Goal: Task Accomplishment & Management: Manage account settings

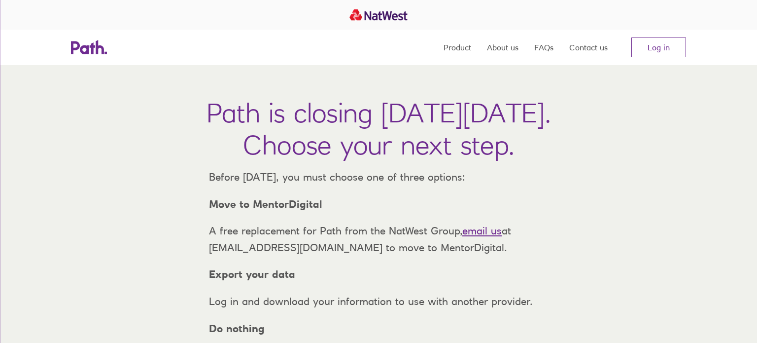
click at [549, 180] on p "Before Thursday, 6 November 2025, you must choose one of three options:" at bounding box center [378, 177] width 355 height 17
click at [645, 48] on link "Log in" at bounding box center [659, 47] width 55 height 20
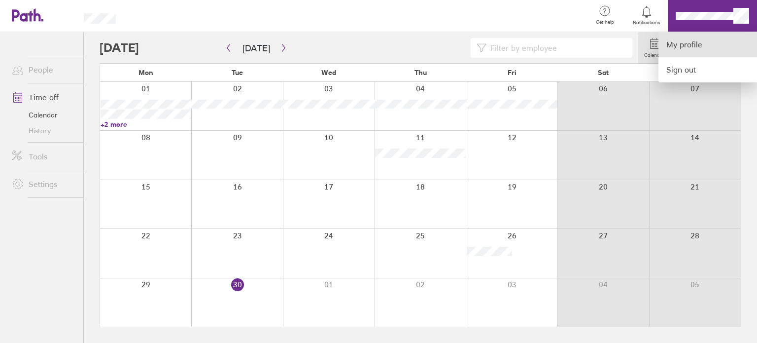
click at [702, 37] on link "My profile" at bounding box center [708, 44] width 99 height 25
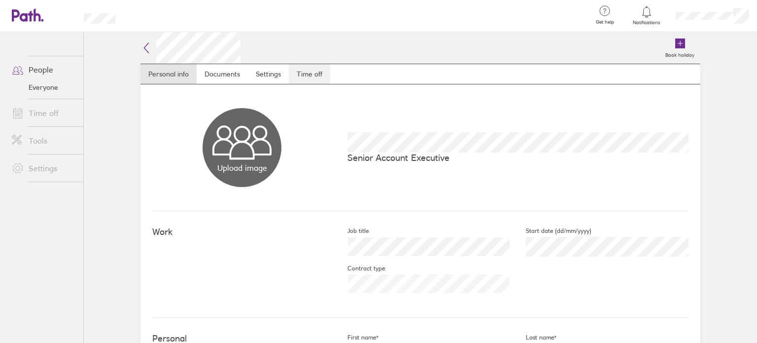
click at [316, 71] on link "Time off" at bounding box center [309, 74] width 41 height 20
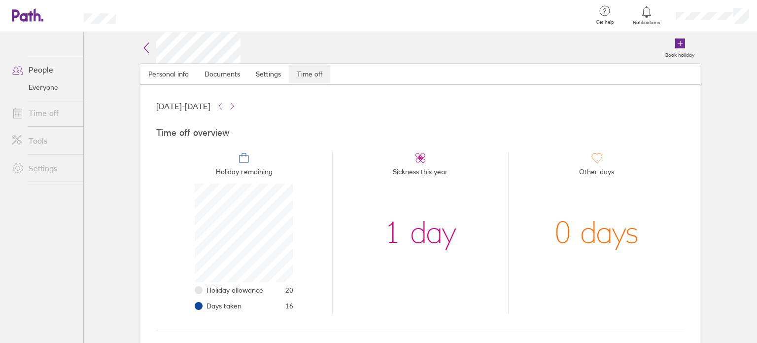
scroll to position [99, 99]
click at [234, 105] on icon at bounding box center [232, 106] width 3 height 6
click at [224, 105] on icon at bounding box center [220, 106] width 8 height 8
click at [379, 159] on li "Sickness this year 1 day" at bounding box center [420, 233] width 176 height 162
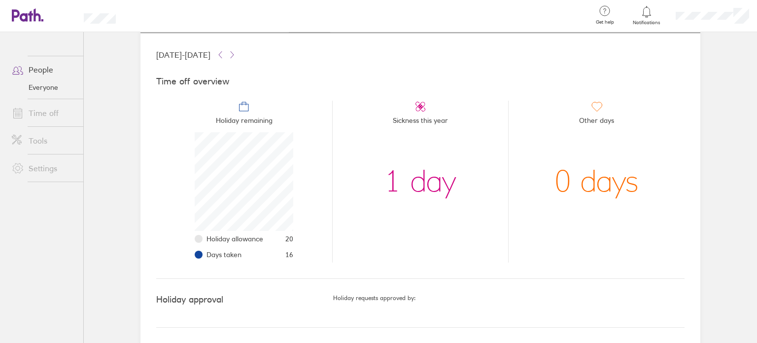
scroll to position [32, 0]
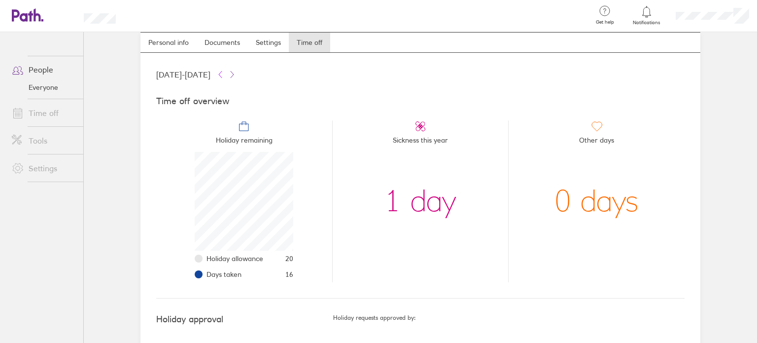
click at [224, 75] on icon at bounding box center [220, 74] width 8 height 8
click at [236, 76] on icon at bounding box center [232, 74] width 8 height 8
click at [349, 112] on ul "Holiday remaining Holiday allowance 20 Days taken 16 Sickness this year 1 day O…" at bounding box center [420, 197] width 528 height 170
